Goal: Information Seeking & Learning: Learn about a topic

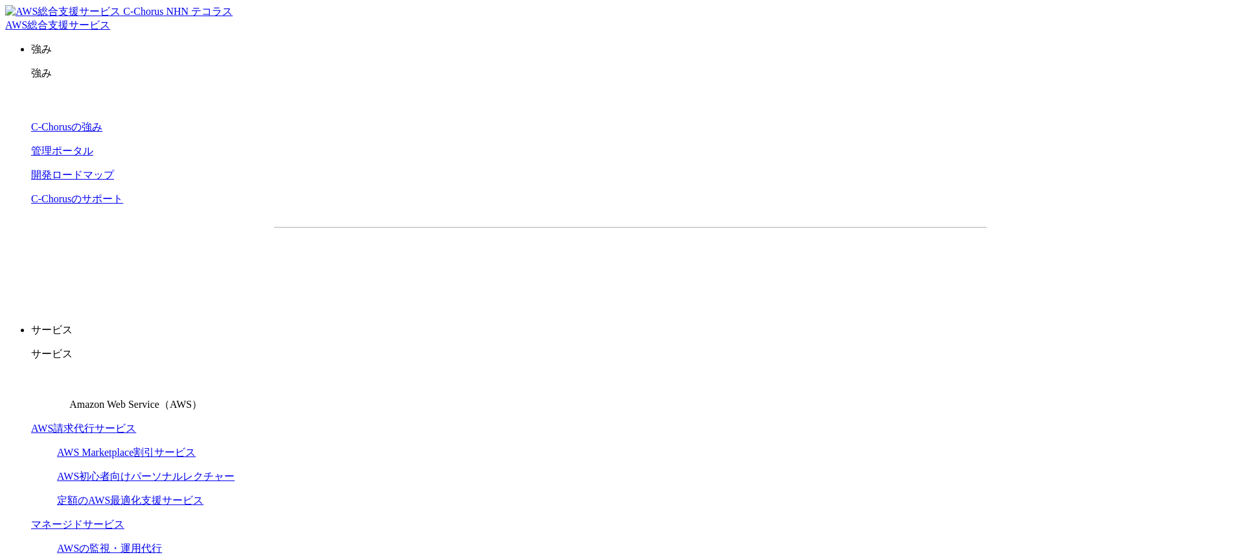
click at [196, 446] on link "AWS Marketplace割引サービス" at bounding box center [126, 451] width 139 height 11
